Goal: Task Accomplishment & Management: Complete application form

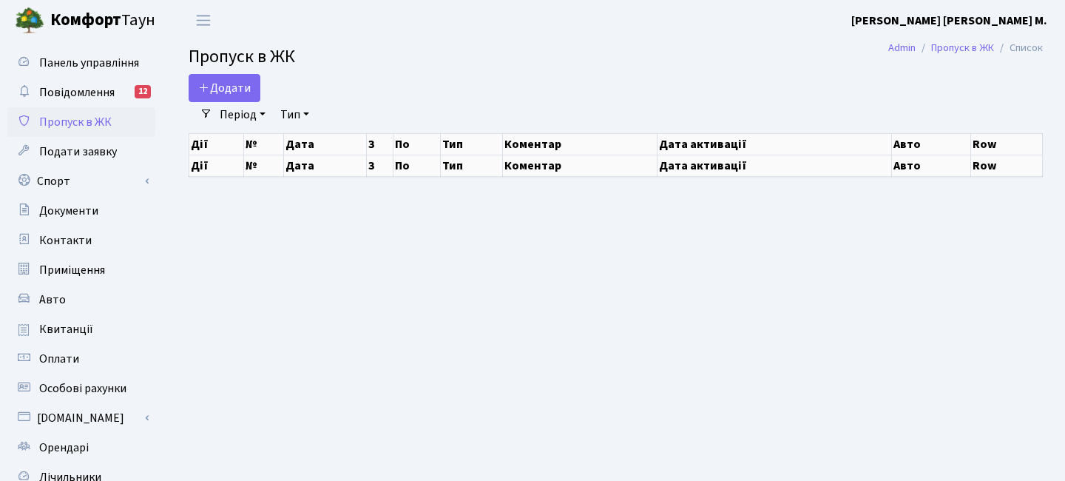
select select "25"
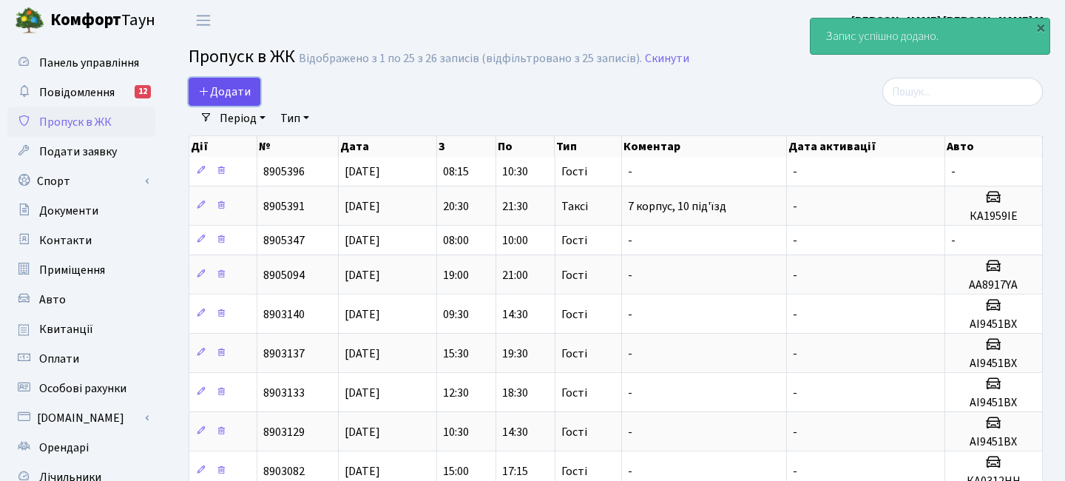
click at [242, 87] on span "Додати" at bounding box center [224, 92] width 53 height 16
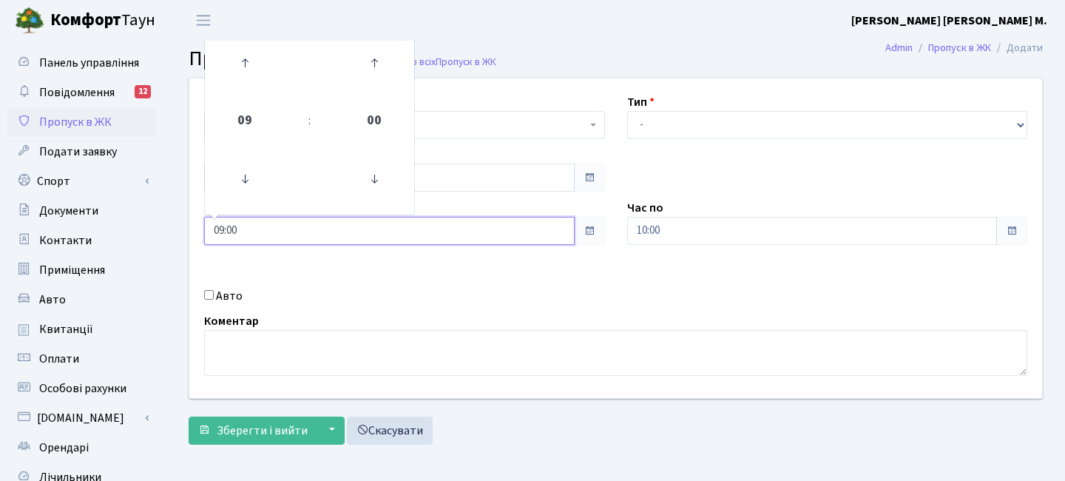
drag, startPoint x: 252, startPoint y: 237, endPoint x: 175, endPoint y: 231, distance: 76.5
click at [176, 232] on div "Квартира <b>КТ</b>&nbsp;&nbsp;&nbsp;&nbsp;7-353 <b>КТ</b>&nbsp;&nbsp;&nbsp;&nbs…" at bounding box center [615, 265] width 899 height 374
type input "10:00"
click at [299, 295] on div "Авто" at bounding box center [404, 296] width 423 height 18
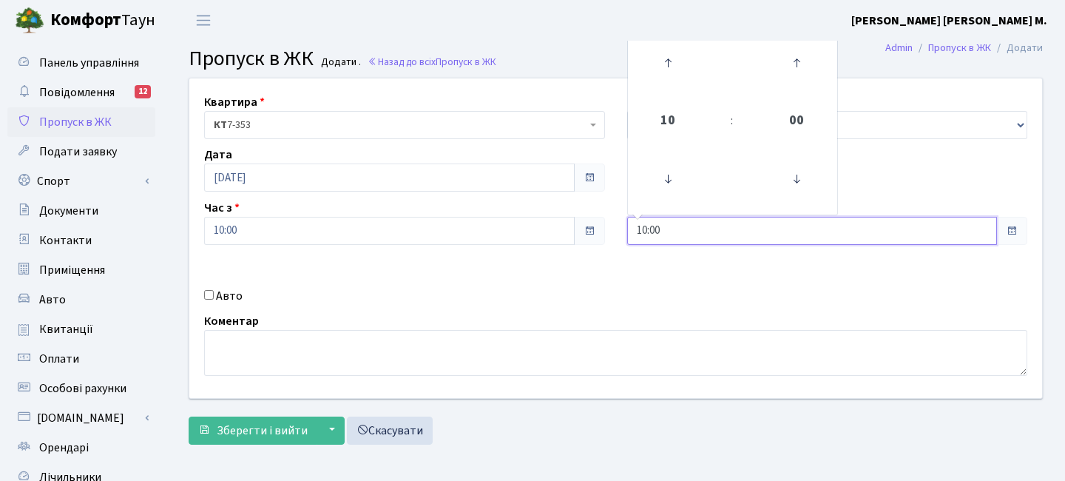
drag, startPoint x: 674, startPoint y: 229, endPoint x: 389, endPoint y: 215, distance: 285.2
click at [389, 215] on div "Квартира <b>КТ</b>&nbsp;&nbsp;&nbsp;&nbsp;7-353 <b>КТ</b>&nbsp;&nbsp;&nbsp;&nbs…" at bounding box center [615, 238] width 875 height 320
type input "12:00"
click at [382, 300] on div "Авто" at bounding box center [404, 296] width 423 height 18
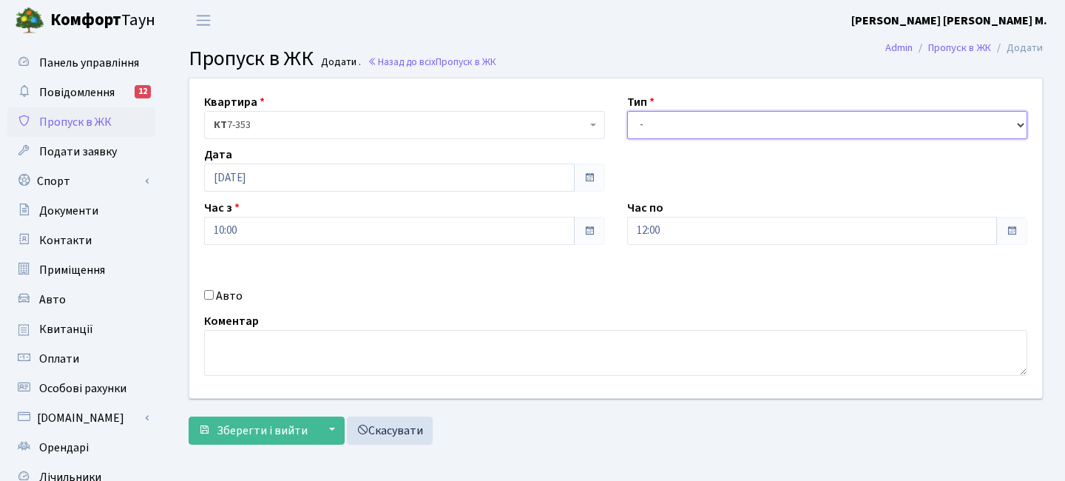
click at [669, 111] on select "- Доставка Таксі Гості Сервіс" at bounding box center [827, 125] width 401 height 28
select select "3"
click at [627, 111] on select "- Доставка Таксі Гості Сервіс" at bounding box center [827, 125] width 401 height 28
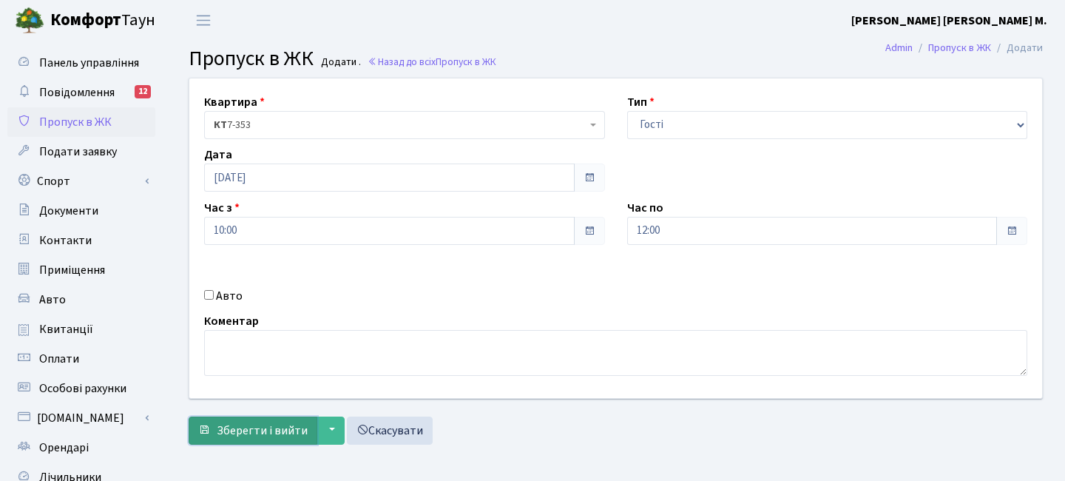
click at [275, 425] on span "Зберегти і вийти" at bounding box center [262, 430] width 91 height 16
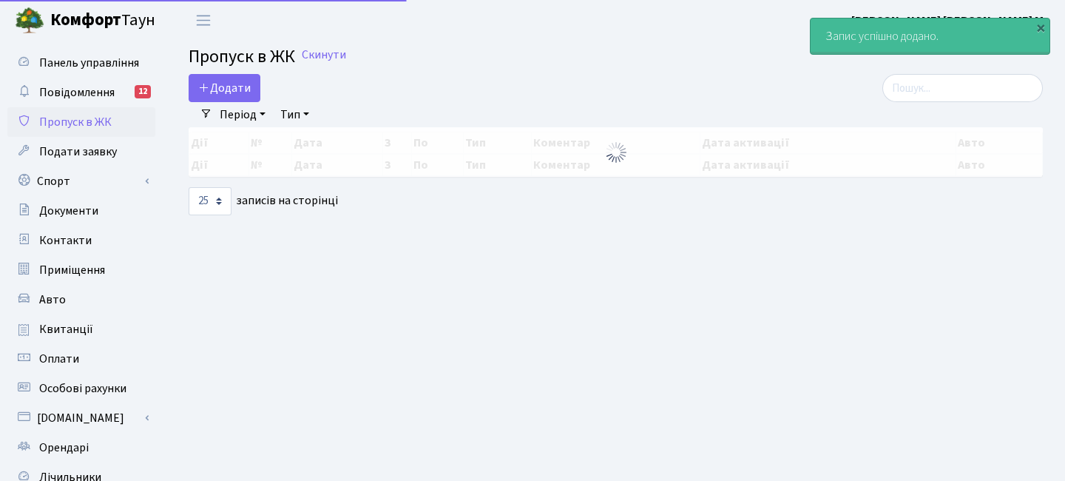
select select "25"
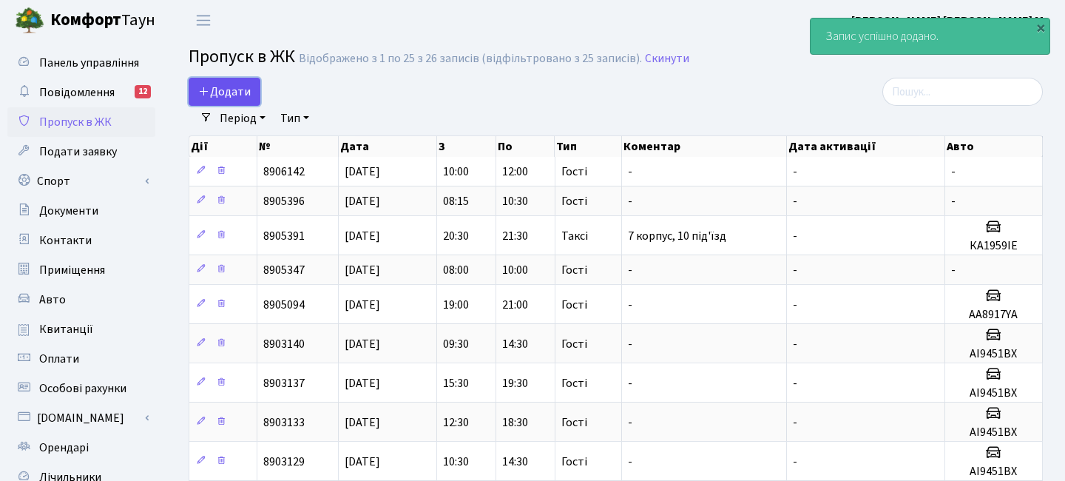
click at [232, 95] on span "Додати" at bounding box center [224, 92] width 53 height 16
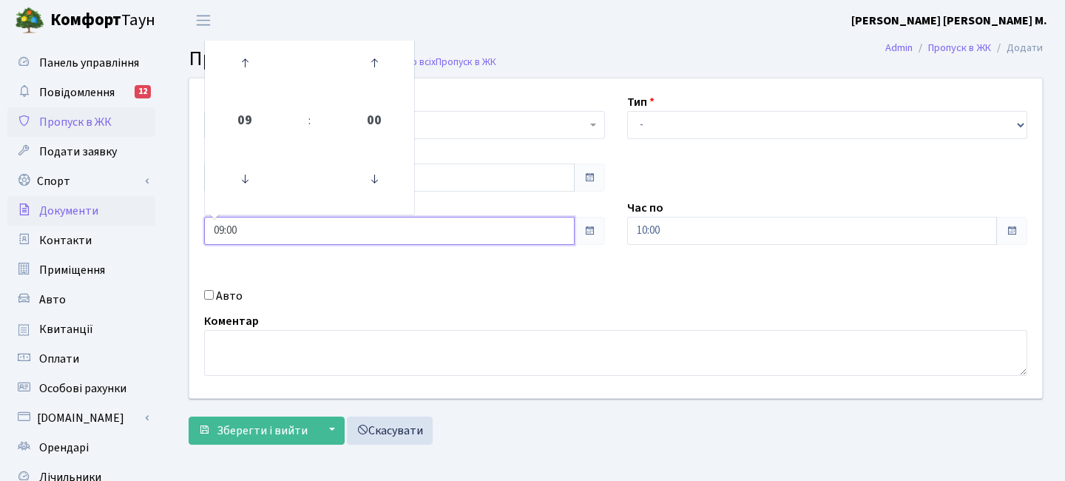
drag, startPoint x: 249, startPoint y: 229, endPoint x: 134, endPoint y: 219, distance: 115.1
click at [134, 219] on div "Панель управління Повідомлення 12 Пропуск в ЖК Подати заявку Спорт Бронювання С…" at bounding box center [532, 335] width 1065 height 588
type input "12:00"
click at [318, 280] on div "Квартира <b>КТ</b>&nbsp;&nbsp;&nbsp;&nbsp;7-353 <b>КТ</b>&nbsp;&nbsp;&nbsp;&nbs…" at bounding box center [615, 238] width 875 height 320
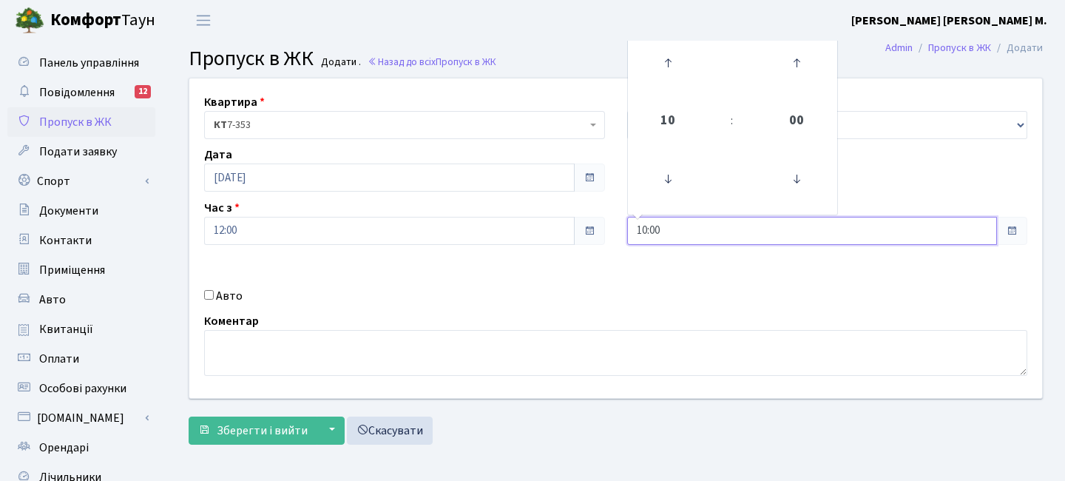
drag, startPoint x: 672, startPoint y: 225, endPoint x: 530, endPoint y: 202, distance: 143.1
click at [530, 202] on div "Квартира <b>КТ</b>&nbsp;&nbsp;&nbsp;&nbsp;7-353 <b>КТ</b>&nbsp;&nbsp;&nbsp;&nbs…" at bounding box center [615, 238] width 875 height 320
type input "14:00"
click at [542, 297] on div "Авто" at bounding box center [404, 296] width 423 height 18
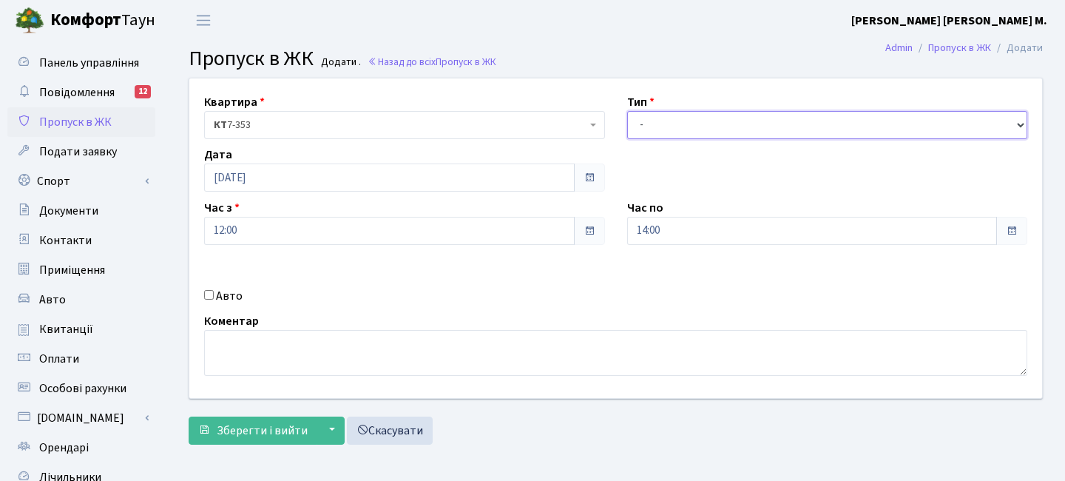
click at [678, 131] on select "- Доставка Таксі Гості Сервіс" at bounding box center [827, 125] width 401 height 28
select select "3"
click at [627, 111] on select "- Доставка Таксі Гості Сервіс" at bounding box center [827, 125] width 401 height 28
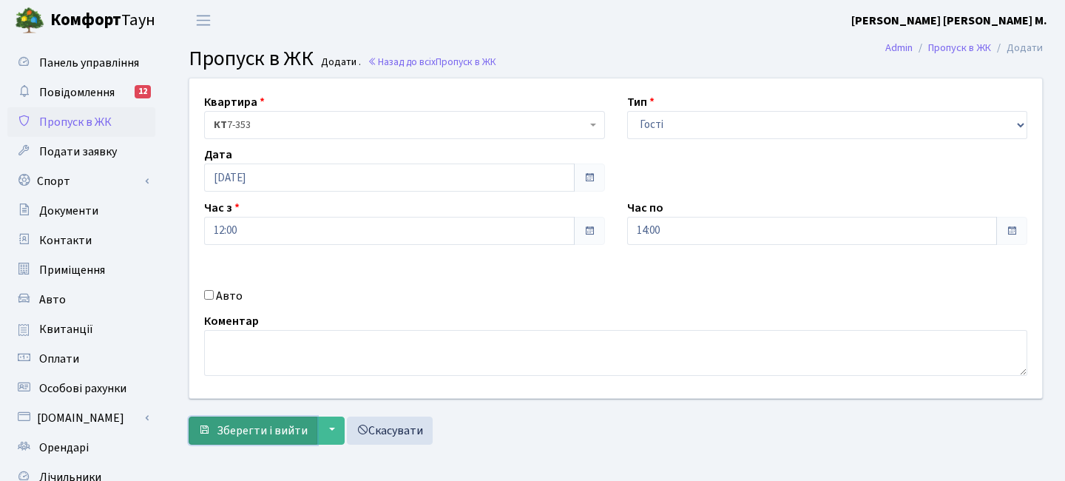
click at [249, 422] on span "Зберегти і вийти" at bounding box center [262, 430] width 91 height 16
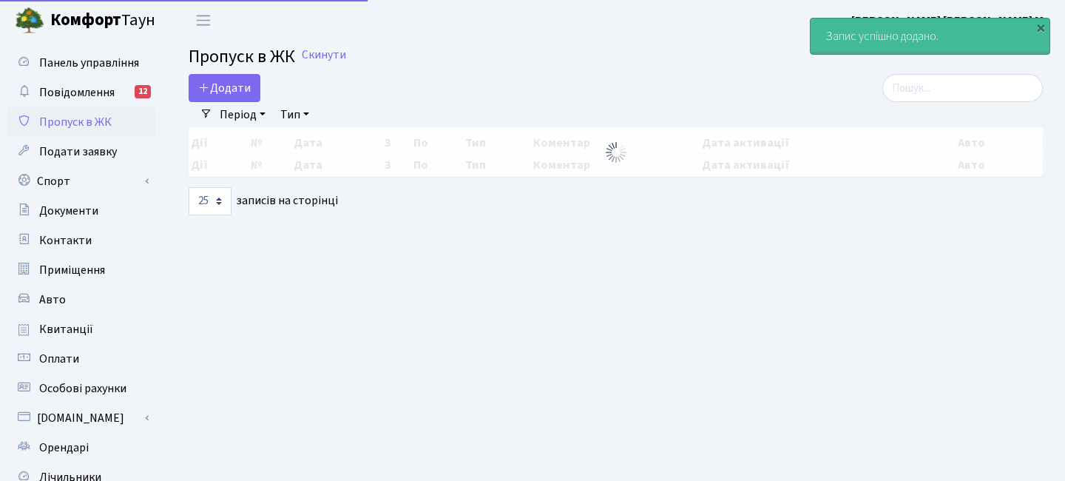
select select "25"
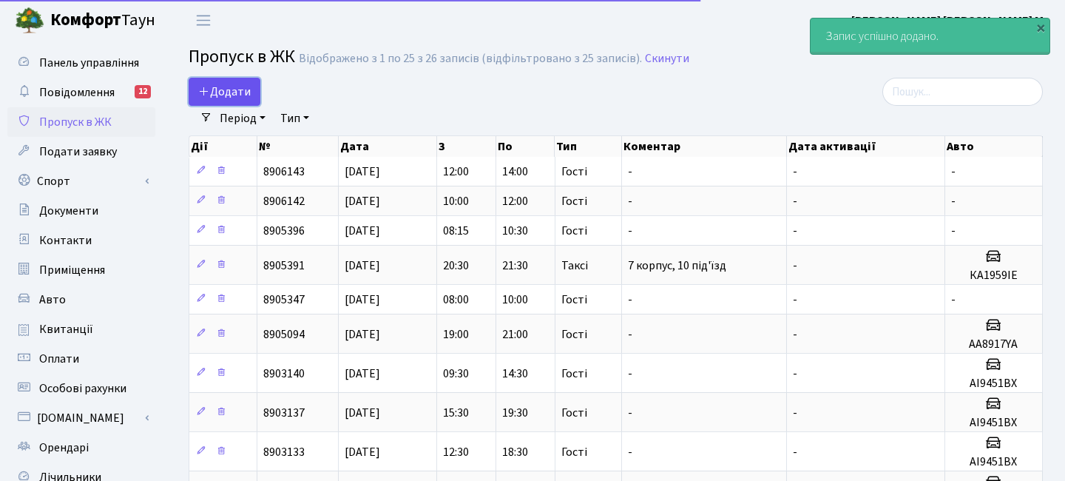
click at [229, 101] on link "Додати" at bounding box center [225, 92] width 72 height 28
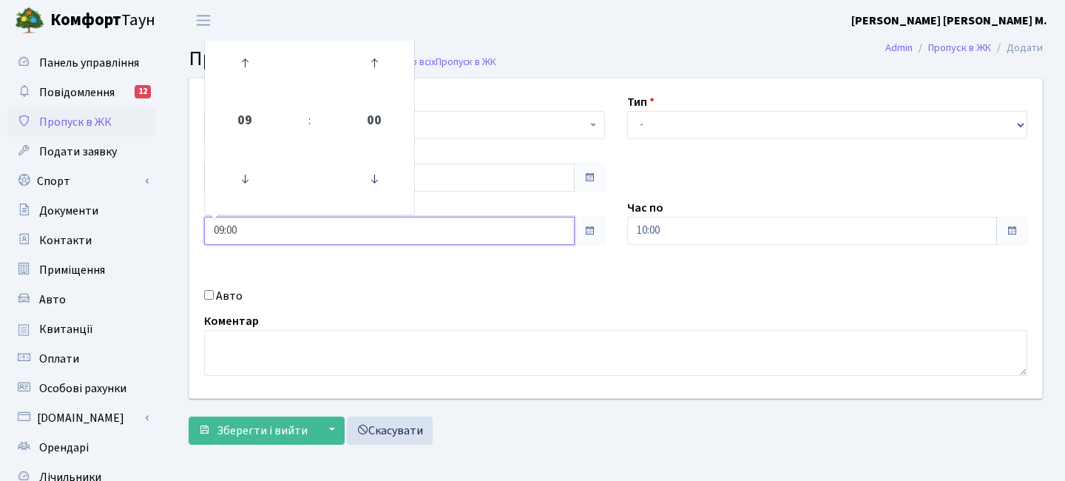
drag, startPoint x: 246, startPoint y: 233, endPoint x: 195, endPoint y: 225, distance: 51.7
click at [195, 227] on div "Час з 09:00 09 : 00 00 01 02 03 04 05 06 07 08 09 10 11 12 13 14 15 16 17 18 19…" at bounding box center [404, 222] width 423 height 46
type input "14:00"
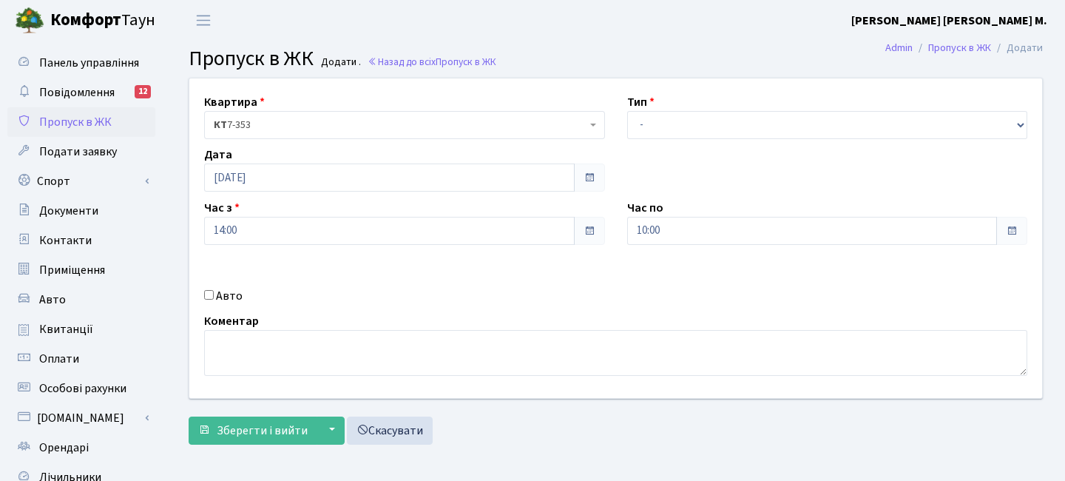
click at [435, 298] on div "Авто" at bounding box center [404, 296] width 423 height 18
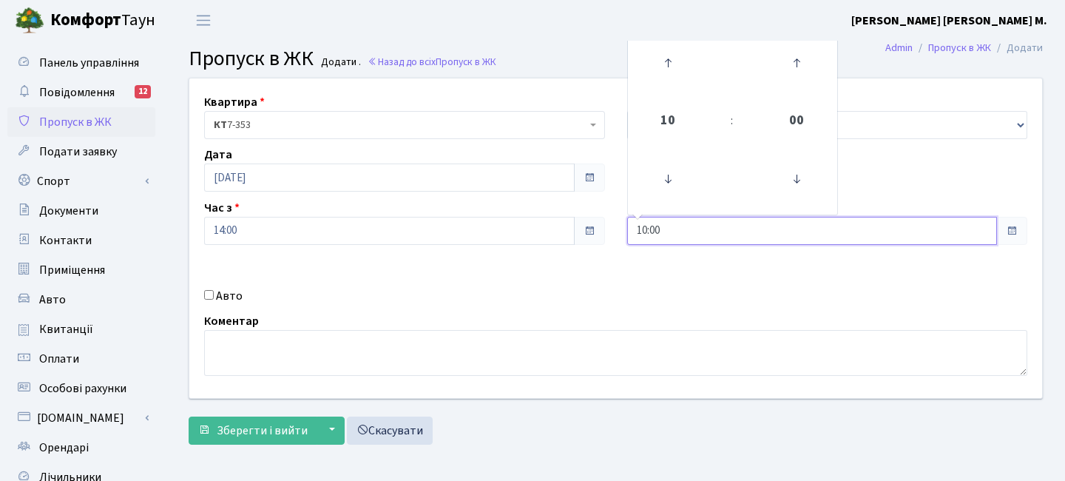
drag, startPoint x: 672, startPoint y: 226, endPoint x: 512, endPoint y: 207, distance: 161.7
click at [512, 207] on div "Квартира <b>КТ</b>&nbsp;&nbsp;&nbsp;&nbsp;7-353 <b>КТ</b>&nbsp;&nbsp;&nbsp;&nbs…" at bounding box center [615, 238] width 875 height 320
type input "16:00"
click at [600, 290] on div "Авто" at bounding box center [404, 296] width 423 height 18
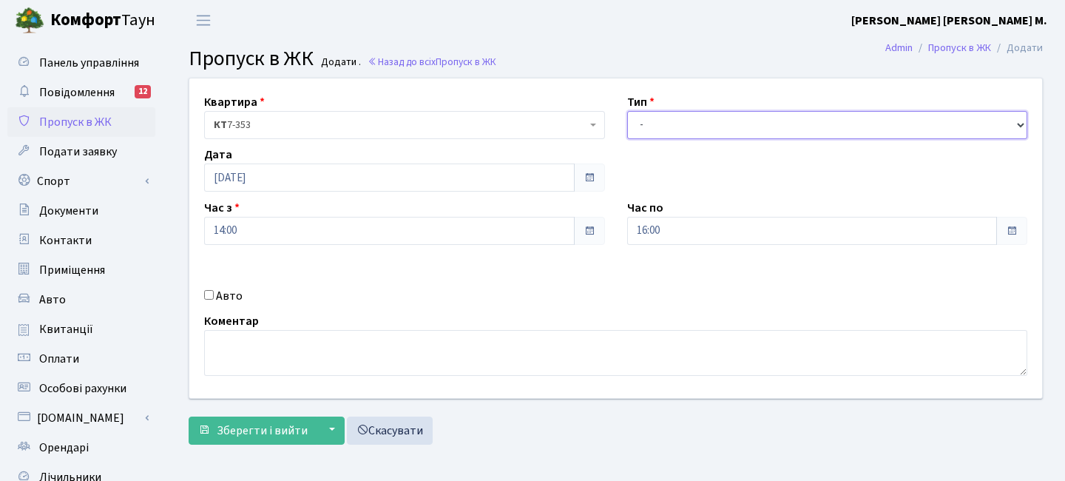
click at [669, 117] on select "- Доставка Таксі Гості Сервіс" at bounding box center [827, 125] width 401 height 28
select select "3"
click at [627, 111] on select "- Доставка Таксі Гості Сервіс" at bounding box center [827, 125] width 401 height 28
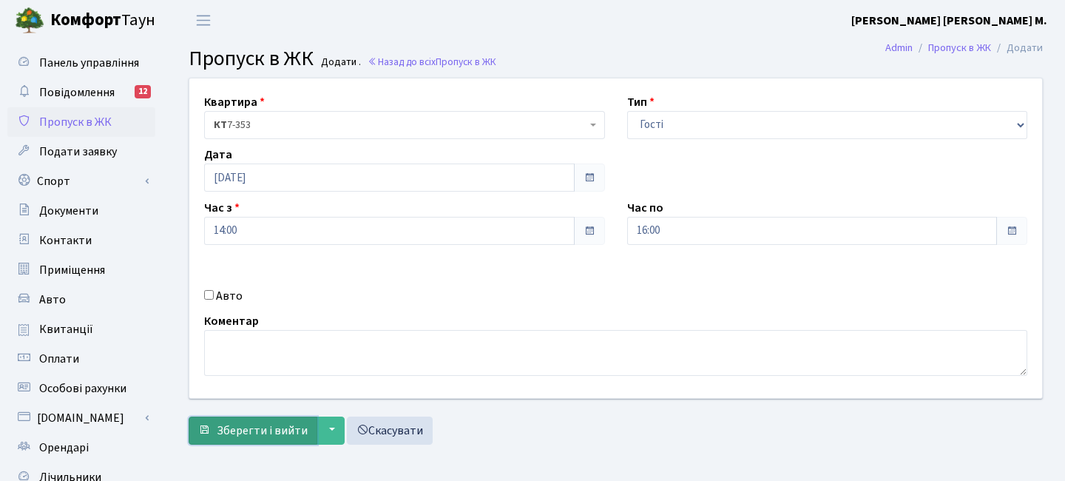
click at [268, 419] on button "Зберегти і вийти" at bounding box center [253, 430] width 129 height 28
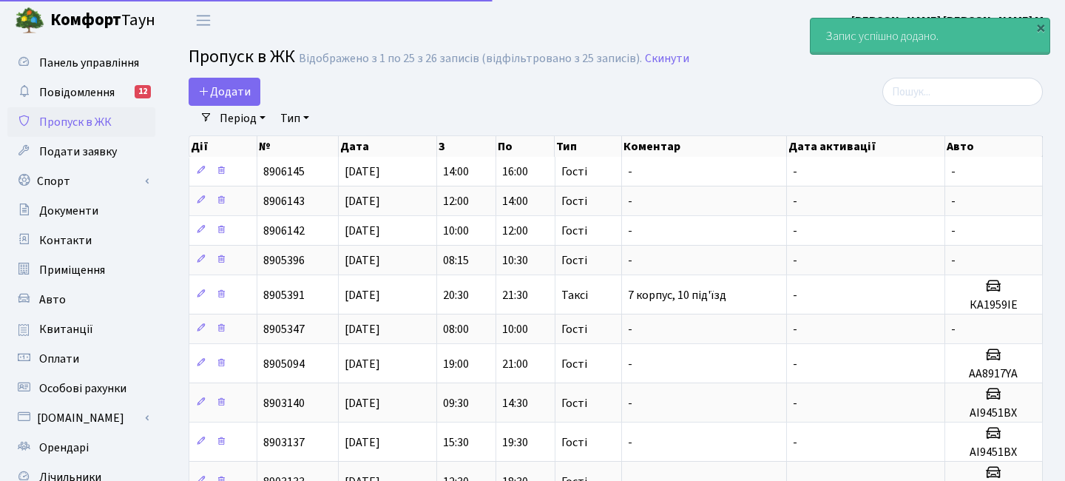
select select "25"
click at [240, 87] on span "Додати" at bounding box center [224, 92] width 53 height 16
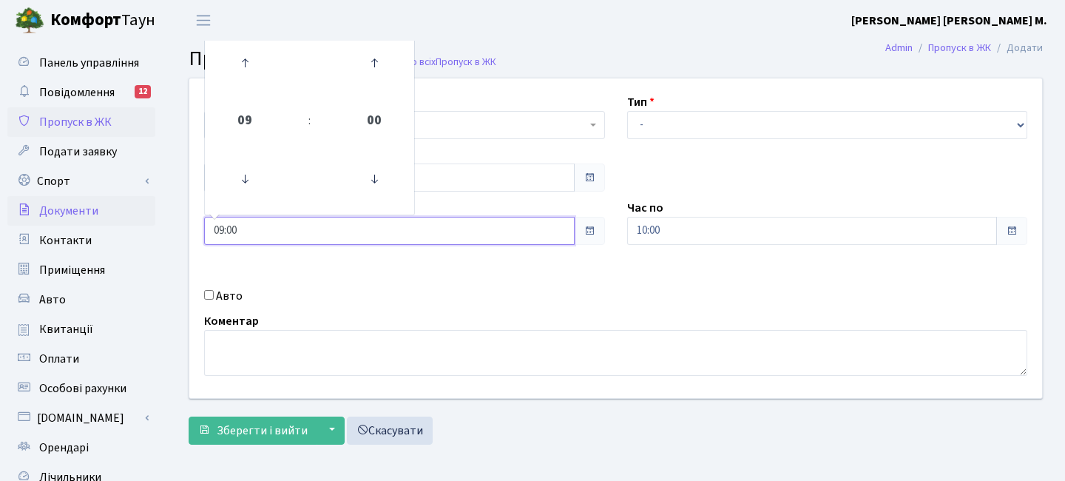
drag, startPoint x: 241, startPoint y: 223, endPoint x: 145, endPoint y: 217, distance: 96.3
click at [145, 217] on div "Панель управління Повідомлення 12 Пропуск в ЖК Подати заявку Спорт Бронювання С…" at bounding box center [532, 335] width 1065 height 588
type input "16:00"
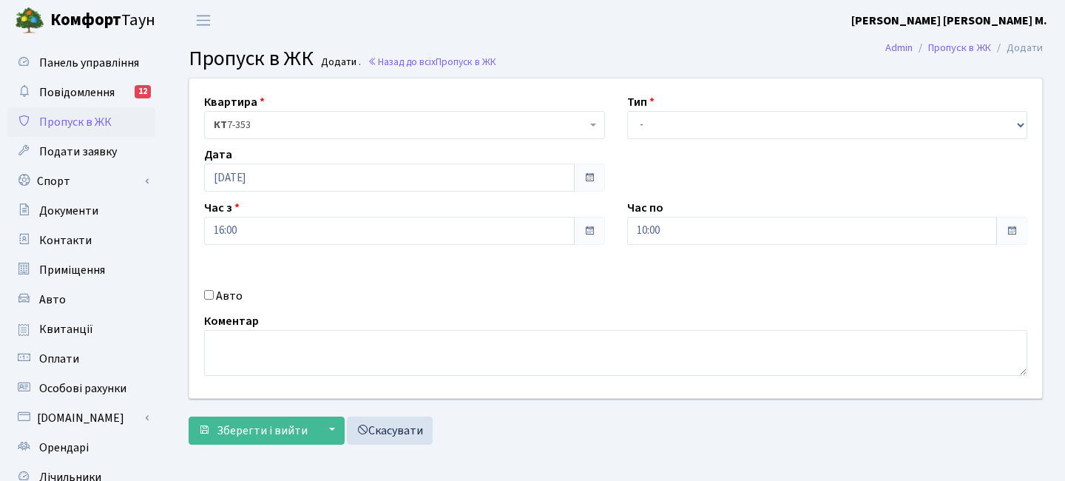
click at [586, 283] on div "Квартира <b>КТ</b>&nbsp;&nbsp;&nbsp;&nbsp;7-353 <b>КТ</b>&nbsp;&nbsp;&nbsp;&nbs…" at bounding box center [615, 238] width 875 height 320
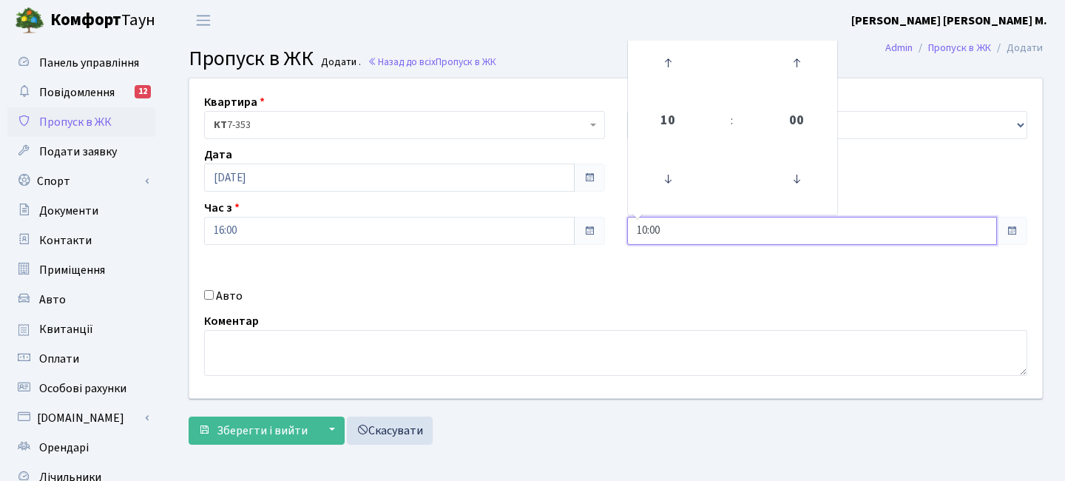
drag, startPoint x: 676, startPoint y: 232, endPoint x: 604, endPoint y: 225, distance: 72.8
click at [604, 225] on div "Квартира <b>КТ</b>&nbsp;&nbsp;&nbsp;&nbsp;7-353 <b>КТ</b>&nbsp;&nbsp;&nbsp;&nbs…" at bounding box center [615, 238] width 875 height 320
type input "18:00"
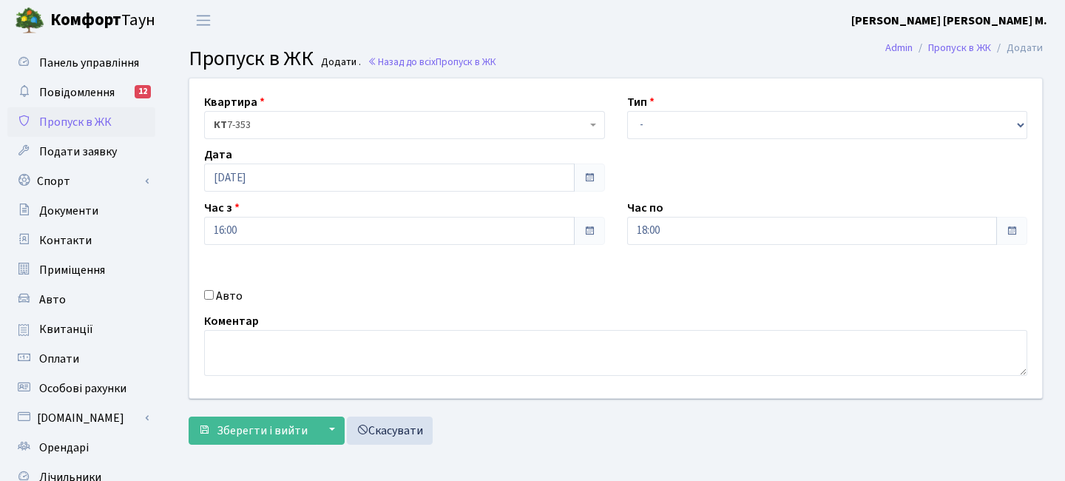
click at [610, 307] on div "Квартира <b>КТ</b>&nbsp;&nbsp;&nbsp;&nbsp;7-353 <b>КТ</b>&nbsp;&nbsp;&nbsp;&nbs…" at bounding box center [615, 238] width 875 height 320
click at [659, 114] on select "- Доставка Таксі Гості Сервіс" at bounding box center [827, 125] width 401 height 28
select select "3"
click at [627, 111] on select "- Доставка Таксі Гості Сервіс" at bounding box center [827, 125] width 401 height 28
click at [260, 415] on form "Квартира <b>КТ</b>&nbsp;&nbsp;&nbsp;&nbsp;7-353 <b>КТ</b>&nbsp;&nbsp;&nbsp;&nbs…" at bounding box center [616, 261] width 854 height 367
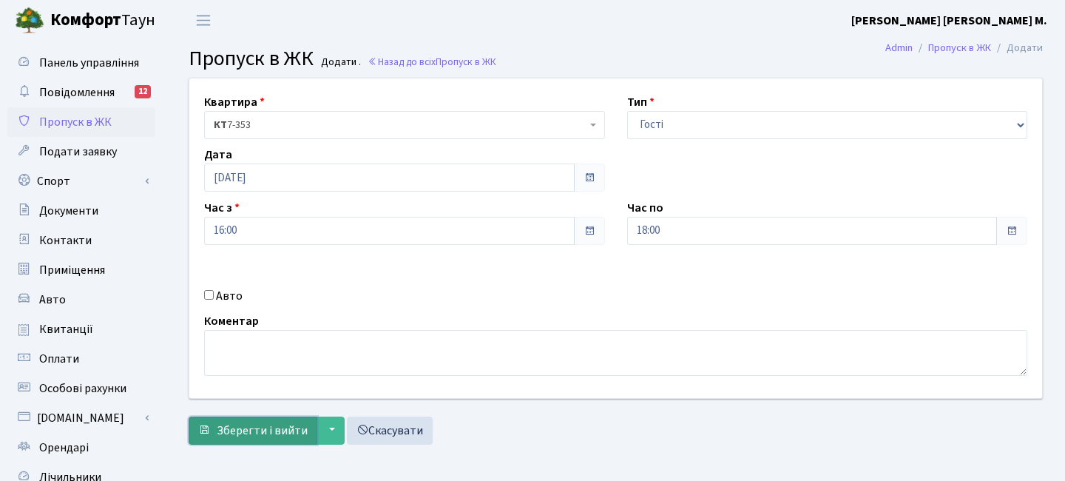
click at [269, 421] on button "Зберегти і вийти" at bounding box center [253, 430] width 129 height 28
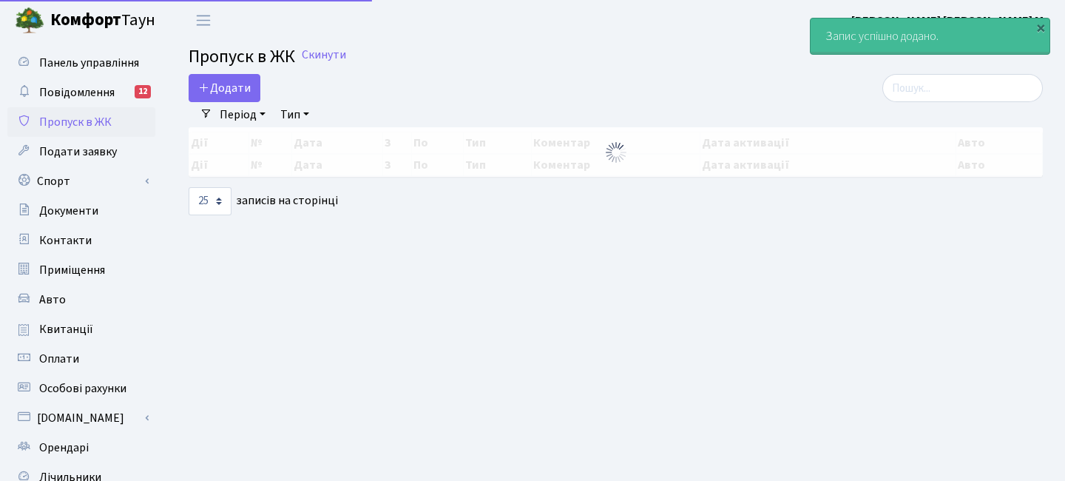
select select "25"
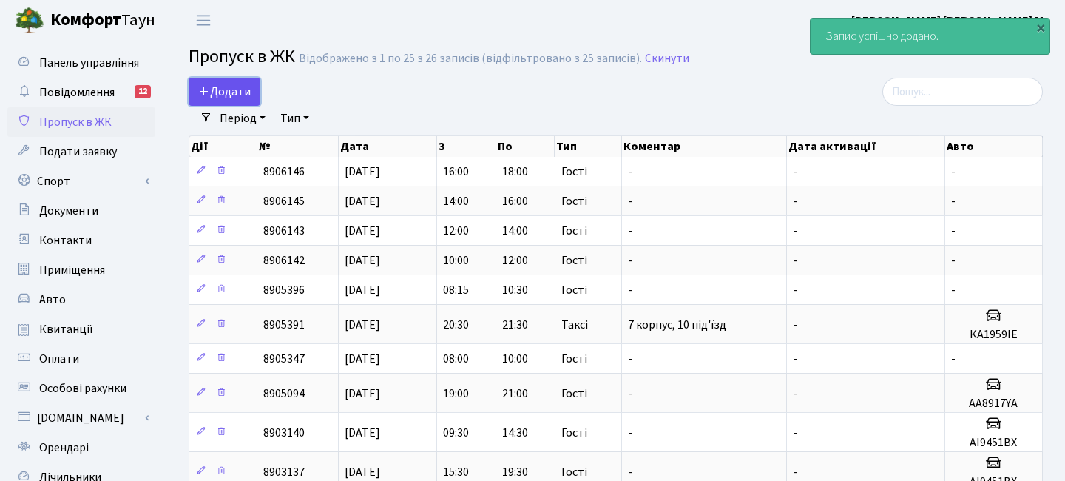
click at [244, 91] on span "Додати" at bounding box center [224, 92] width 53 height 16
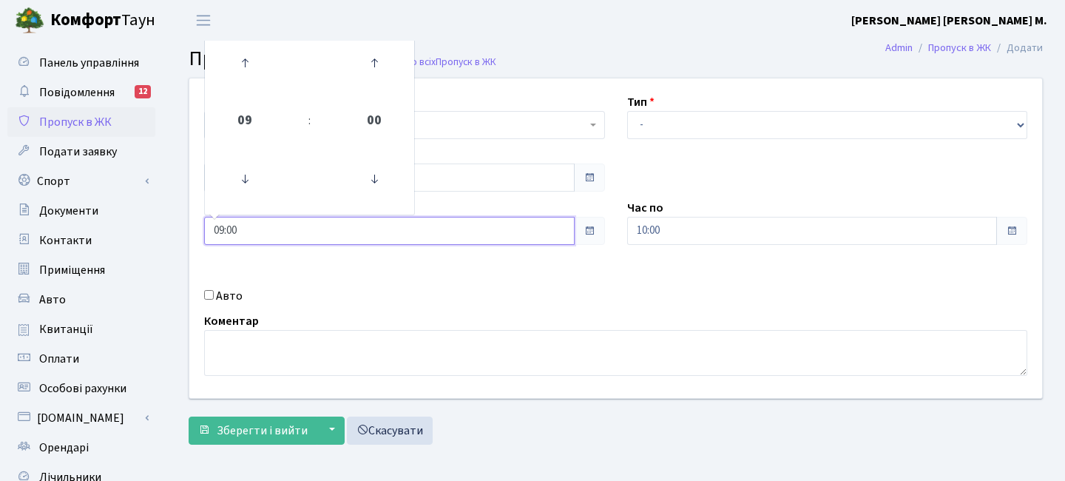
drag, startPoint x: 248, startPoint y: 227, endPoint x: 164, endPoint y: 220, distance: 83.9
click at [164, 221] on div "Панель управління Повідомлення 12 Пропуск в ЖК Подати заявку Спорт Бронювання С…" at bounding box center [532, 335] width 1065 height 588
type input "18:00"
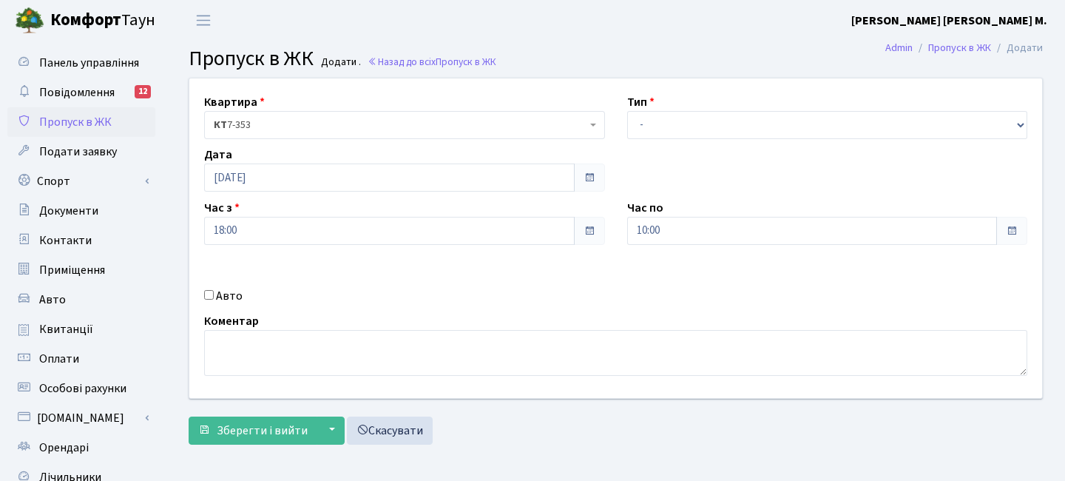
click at [555, 298] on div "Авто" at bounding box center [404, 296] width 423 height 18
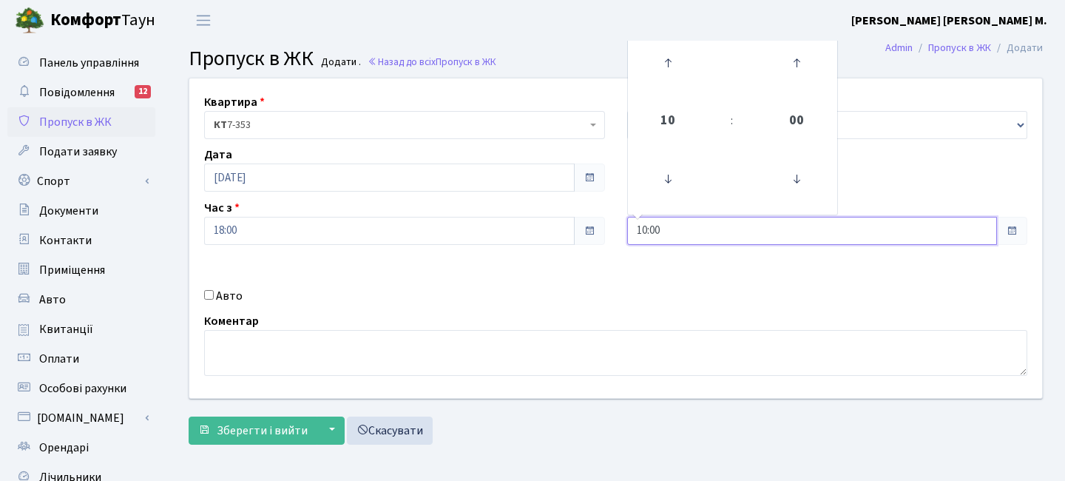
drag, startPoint x: 660, startPoint y: 234, endPoint x: 576, endPoint y: 232, distance: 83.6
click at [576, 231] on div "Квартира <b>КТ</b>&nbsp;&nbsp;&nbsp;&nbsp;7-353 <b>КТ</b>&nbsp;&nbsp;&nbsp;&nbs…" at bounding box center [615, 238] width 875 height 320
type input "20:00"
click at [583, 274] on div "Квартира <b>КТ</b>&nbsp;&nbsp;&nbsp;&nbsp;7-353 <b>КТ</b>&nbsp;&nbsp;&nbsp;&nbs…" at bounding box center [615, 238] width 875 height 320
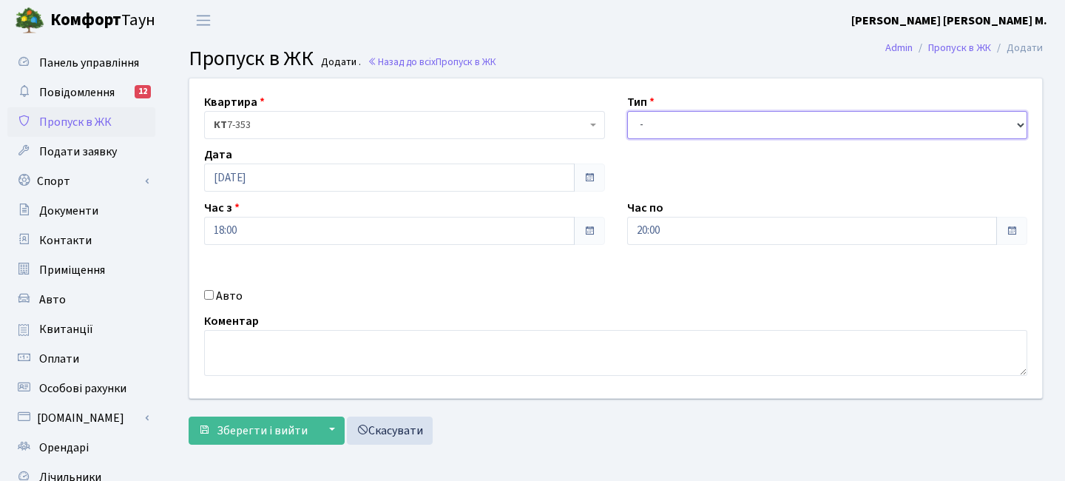
click at [651, 125] on select "- Доставка Таксі Гості Сервіс" at bounding box center [827, 125] width 401 height 28
select select "3"
click at [627, 111] on select "- Доставка Таксі Гості Сервіс" at bounding box center [827, 125] width 401 height 28
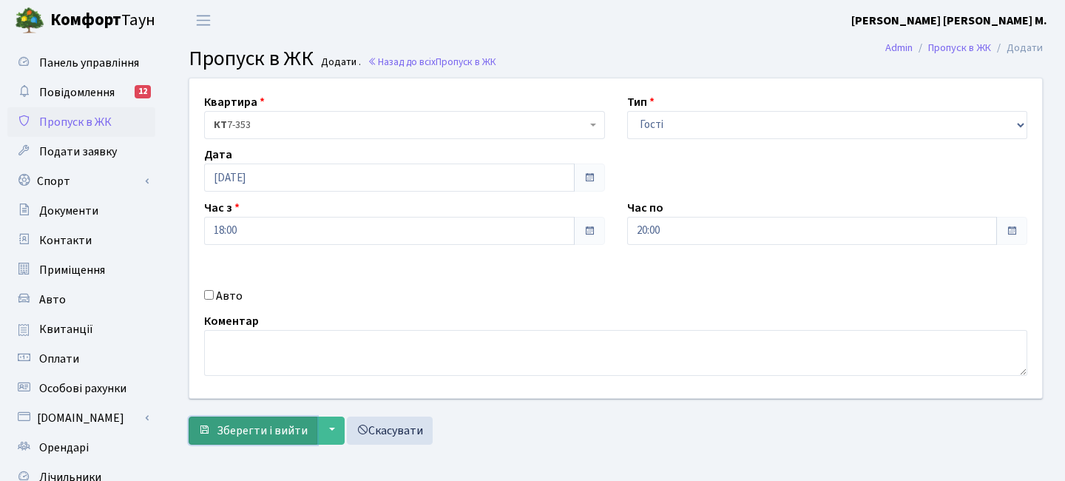
click at [291, 428] on span "Зберегти і вийти" at bounding box center [262, 430] width 91 height 16
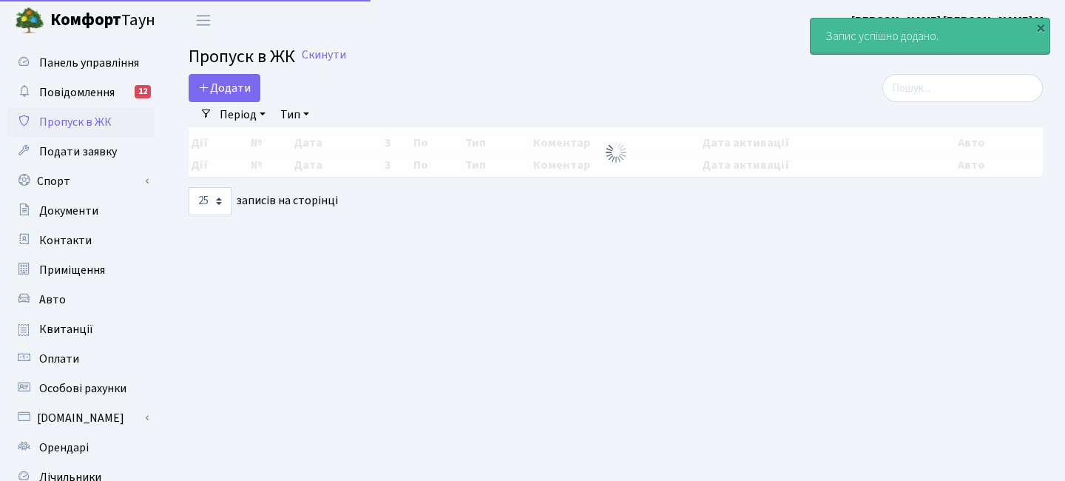
select select "25"
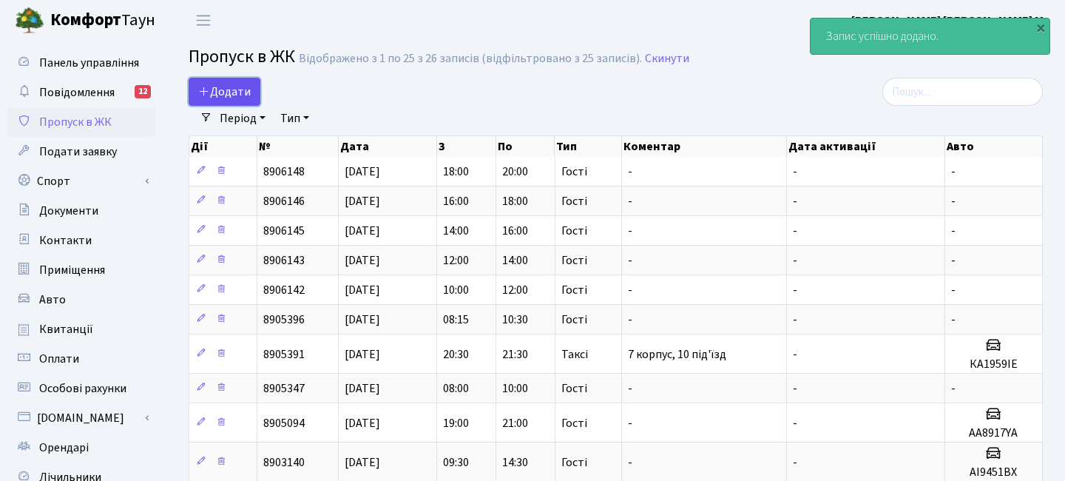
click at [234, 89] on span "Додати" at bounding box center [224, 92] width 53 height 16
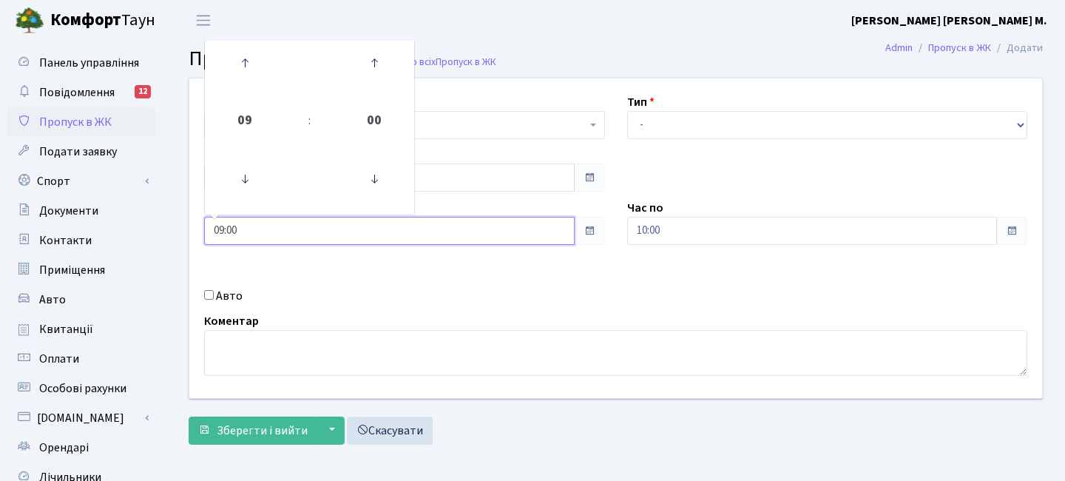
drag, startPoint x: 247, startPoint y: 235, endPoint x: 162, endPoint y: 218, distance: 86.8
click at [163, 220] on div "Панель управління Повідомлення 12 Пропуск в ЖК Подати заявку Спорт Бронювання С…" at bounding box center [532, 335] width 1065 height 588
type input "20:00"
click at [561, 318] on div "Коментар" at bounding box center [616, 344] width 846 height 64
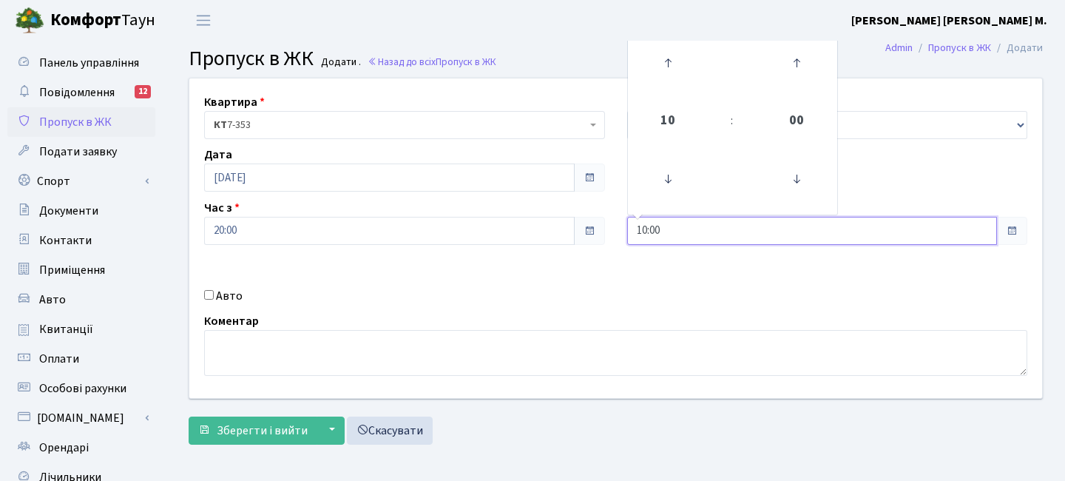
drag, startPoint x: 666, startPoint y: 236, endPoint x: 601, endPoint y: 235, distance: 64.4
click at [604, 235] on div "Квартира <b>КТ</b>&nbsp;&nbsp;&nbsp;&nbsp;7-353 <b>КТ</b>&nbsp;&nbsp;&nbsp;&nbs…" at bounding box center [615, 238] width 875 height 320
type input "22:00"
click at [601, 235] on span at bounding box center [589, 231] width 31 height 28
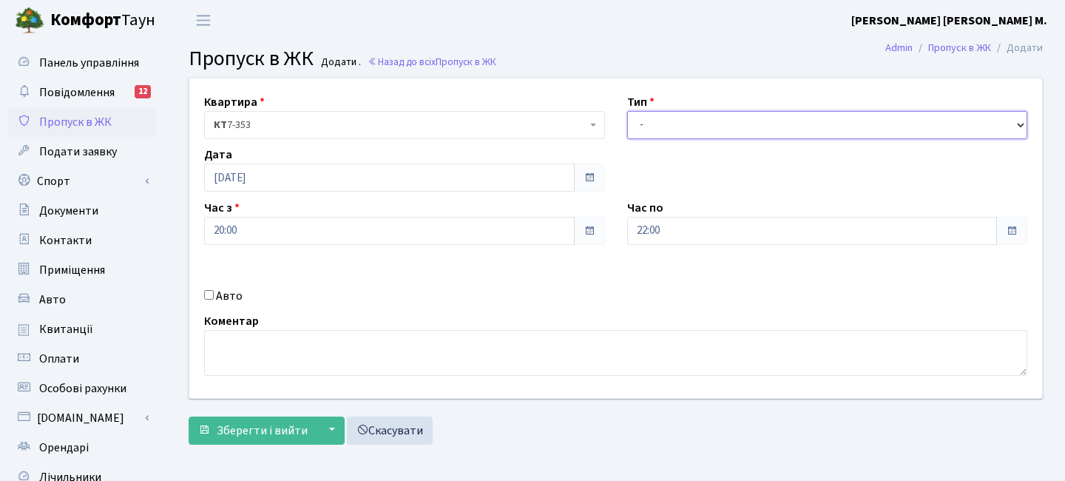
click at [647, 125] on select "- Доставка Таксі Гості Сервіс" at bounding box center [827, 125] width 401 height 28
select select "3"
click at [627, 111] on select "- Доставка Таксі Гості Сервіс" at bounding box center [827, 125] width 401 height 28
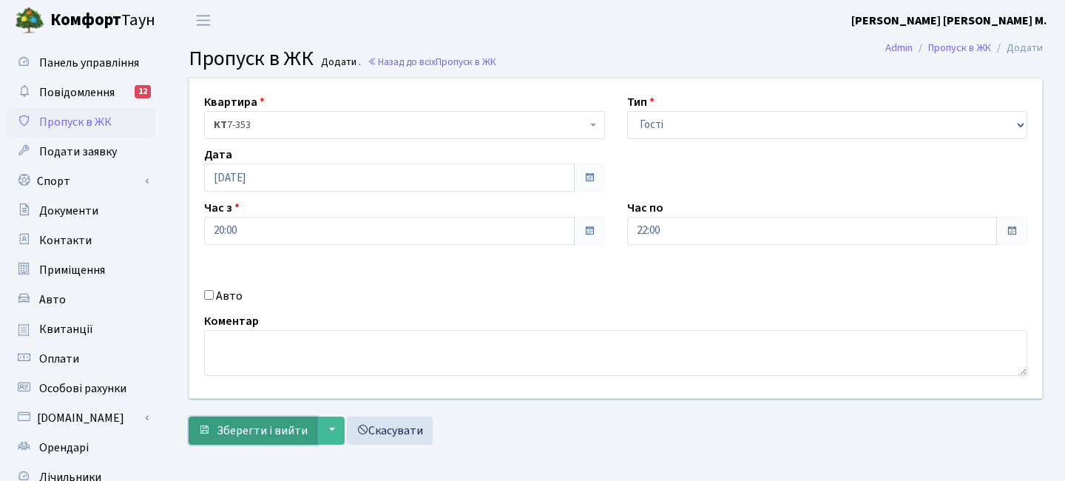
click at [301, 436] on span "Зберегти і вийти" at bounding box center [262, 430] width 91 height 16
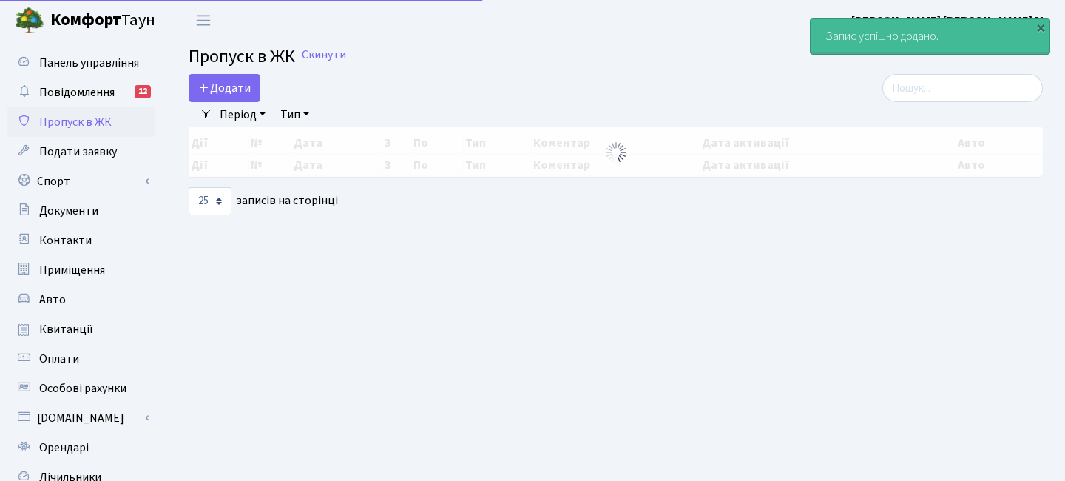
select select "25"
